Goal: Answer question/provide support: Answer question/provide support

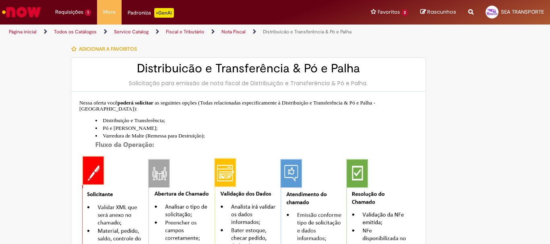
type input "**********"
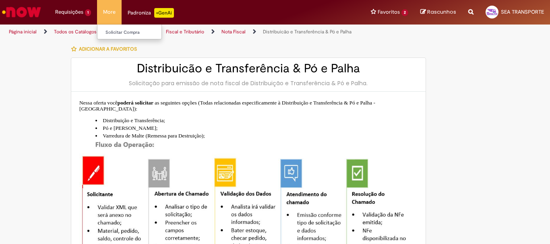
type input "**********"
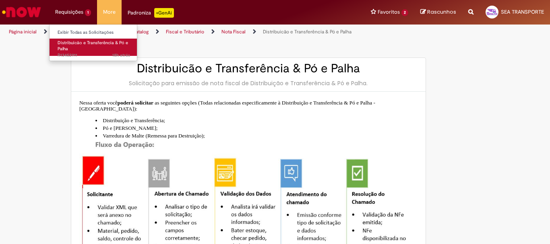
click at [80, 52] on link "Distribuicão e Transferência & Pó e Palha 18h atrás 18 horas atrás R13452911" at bounding box center [94, 47] width 89 height 17
click at [98, 53] on span "18h atrás 18 horas atrás R13452911" at bounding box center [94, 55] width 73 height 6
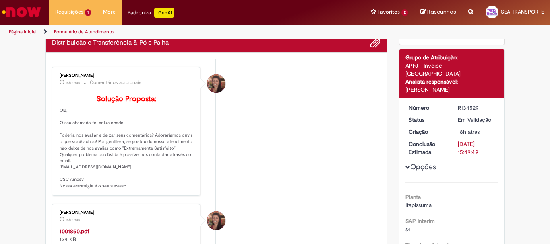
scroll to position [161, 0]
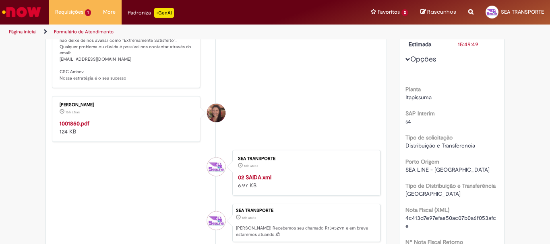
click at [87, 135] on div "1001850.pdf 124 KB" at bounding box center [127, 128] width 134 height 16
click at [86, 127] on strong "1001850.pdf" at bounding box center [75, 123] width 30 height 7
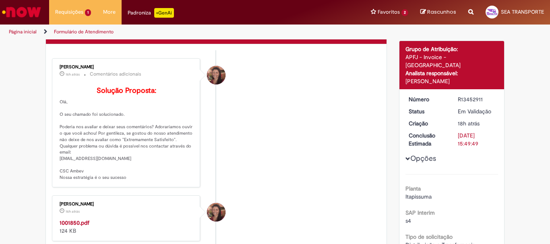
scroll to position [0, 0]
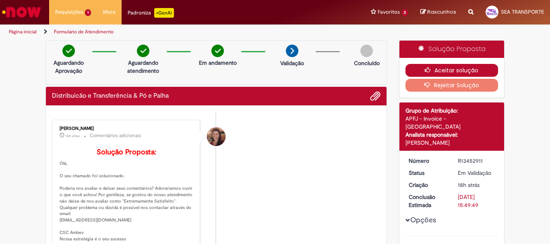
click at [410, 72] on button "Aceitar solução" at bounding box center [452, 70] width 93 height 13
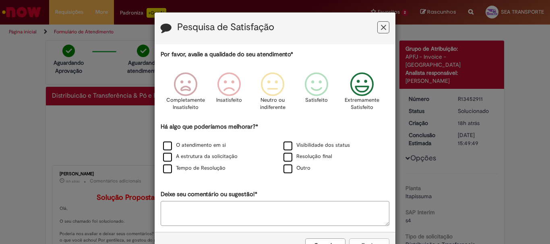
click at [350, 80] on icon "Feedback" at bounding box center [362, 85] width 30 height 24
drag, startPoint x: 293, startPoint y: 157, endPoint x: 294, endPoint y: 171, distance: 13.3
click at [293, 157] on label "Resolução final" at bounding box center [308, 157] width 49 height 8
click at [367, 240] on button "Enviar" at bounding box center [369, 246] width 40 height 14
